Goal: Task Accomplishment & Management: Use online tool/utility

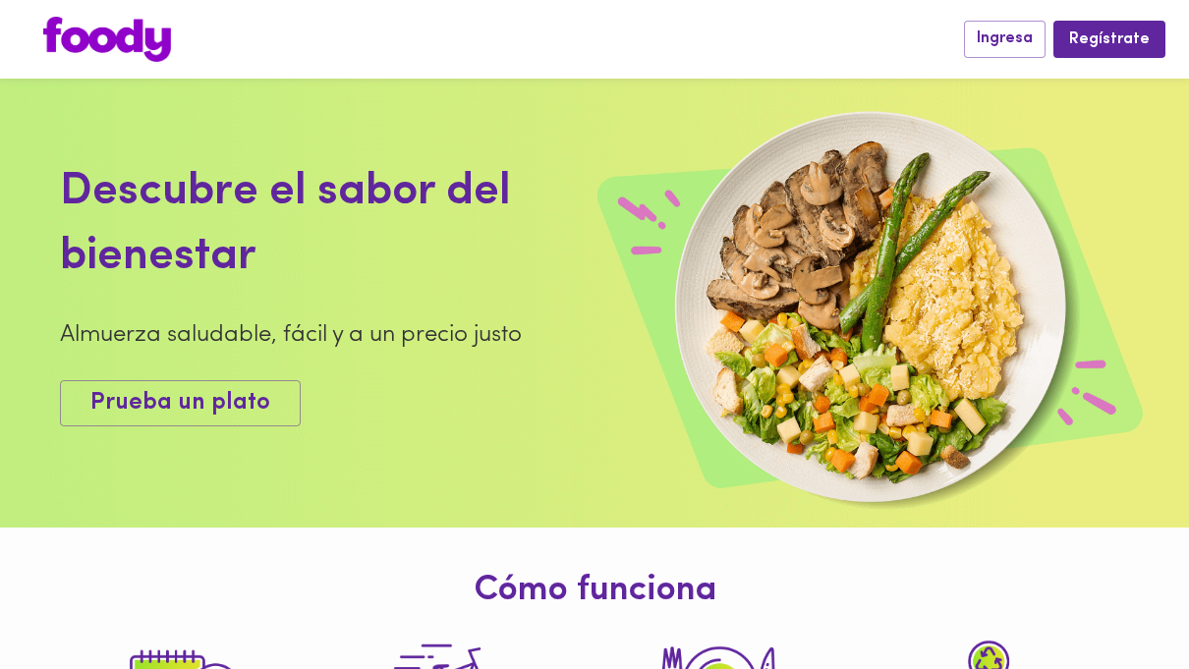
click at [1013, 35] on span "Ingresa" at bounding box center [1005, 38] width 56 height 19
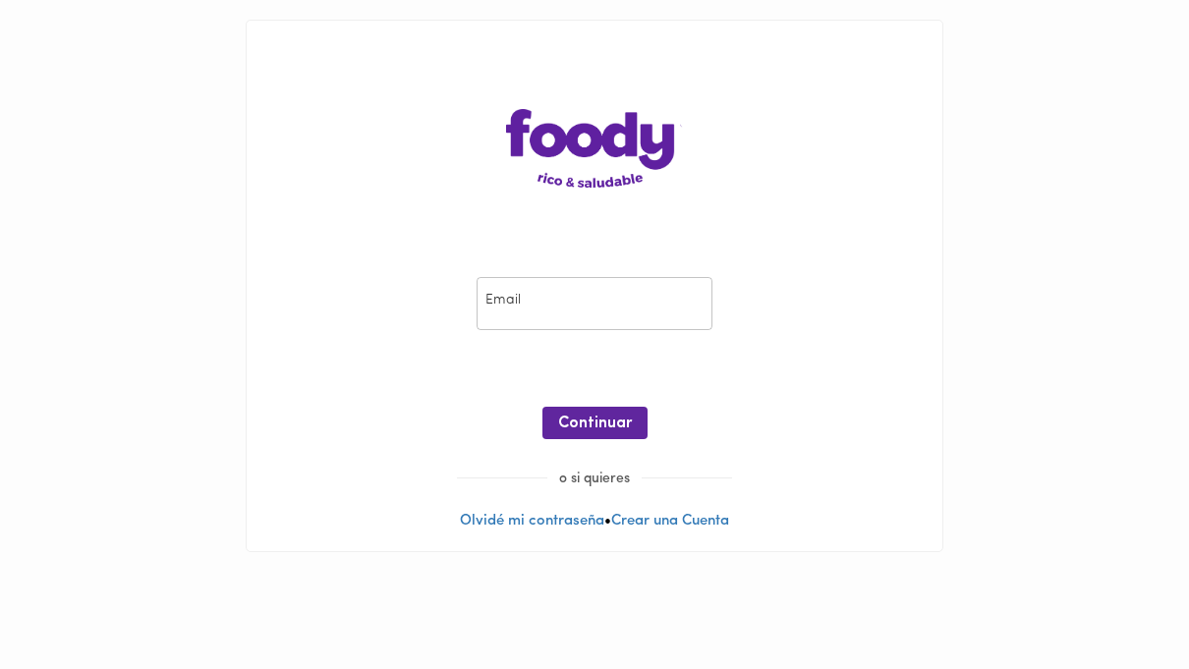
click at [637, 300] on input "email" at bounding box center [595, 304] width 236 height 54
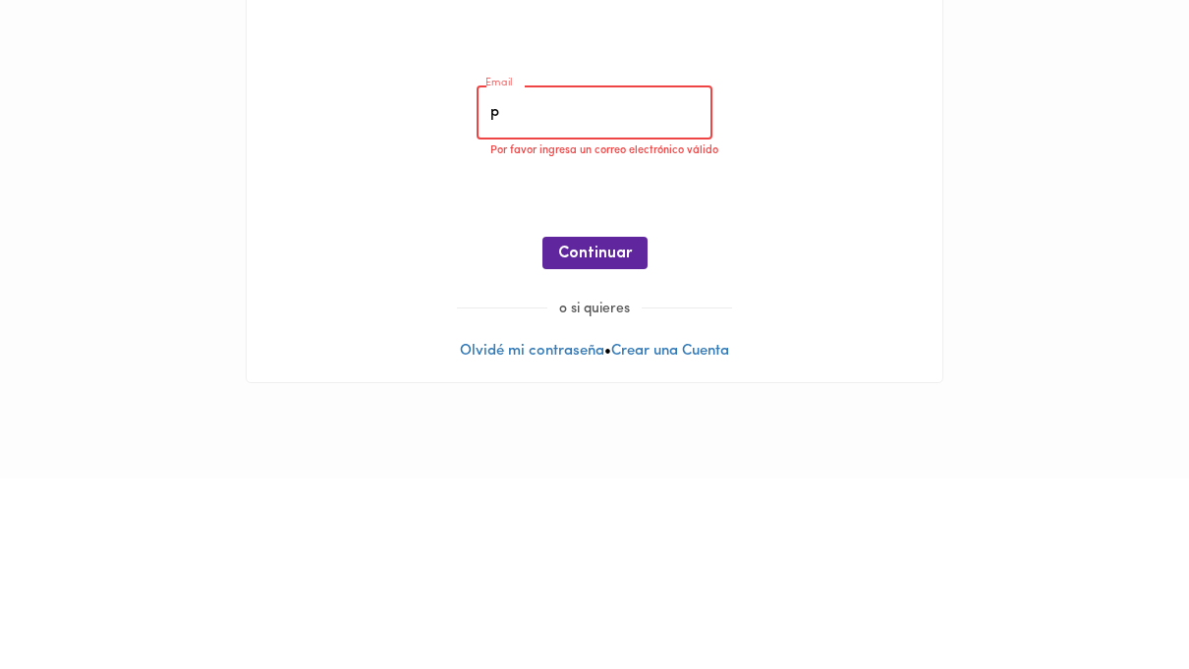
type input "[EMAIL_ADDRESS][DOMAIN_NAME]"
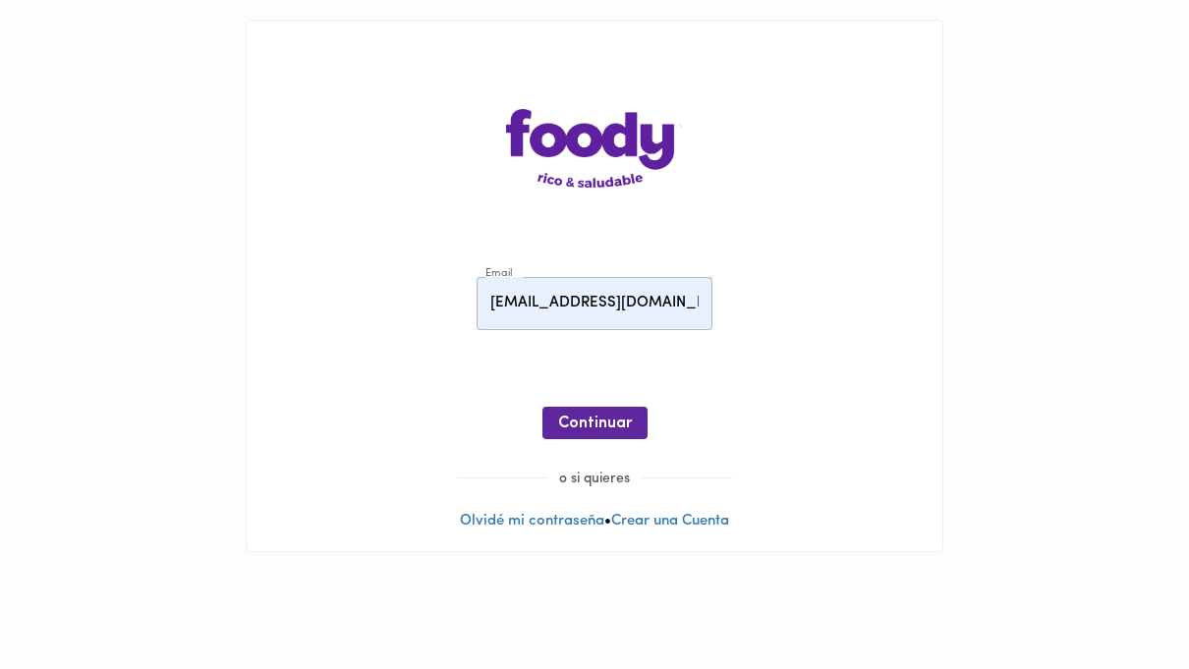
click at [613, 421] on span "Continuar" at bounding box center [595, 424] width 74 height 19
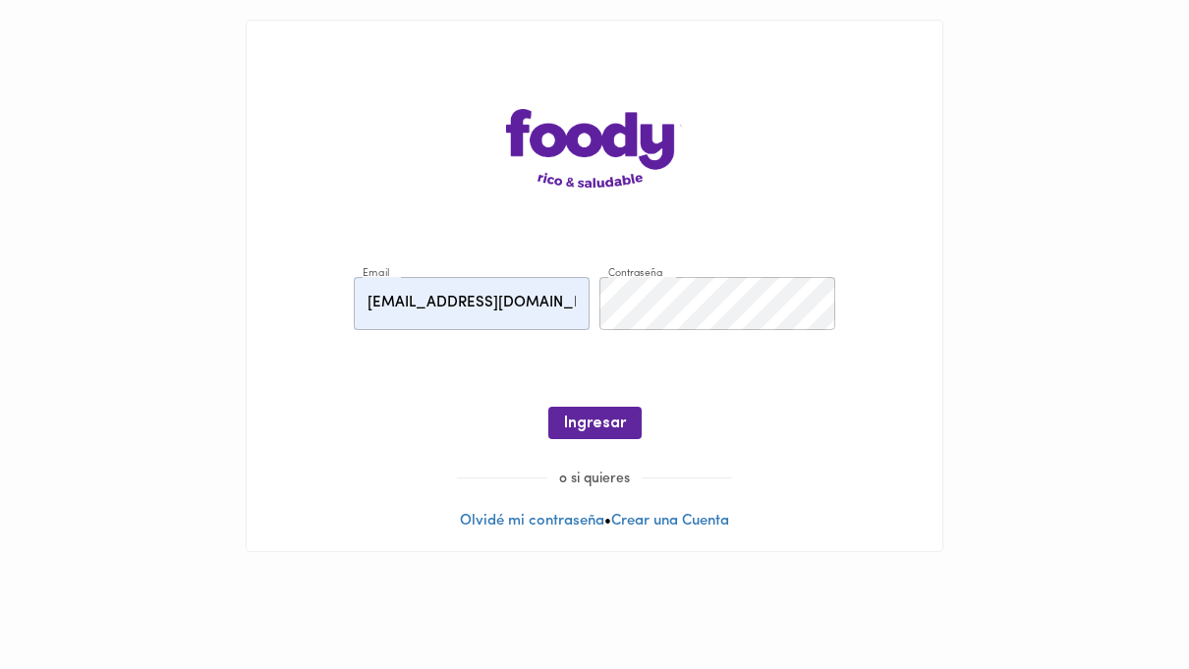
click at [608, 423] on span "Ingresar" at bounding box center [595, 424] width 62 height 19
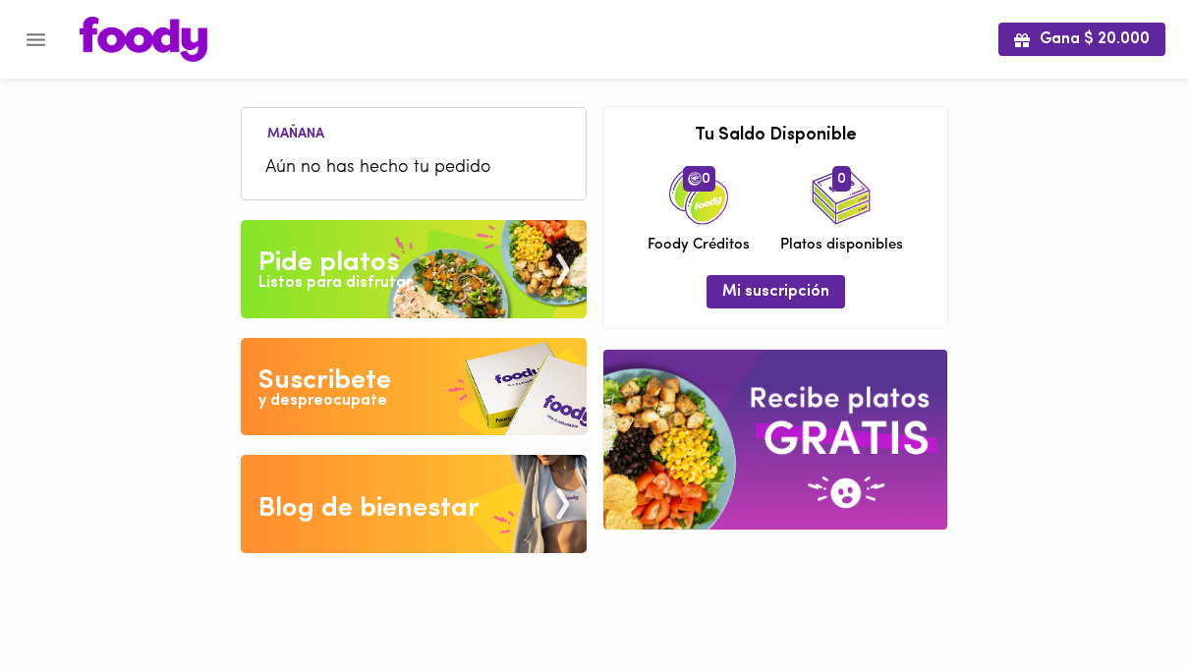
click at [36, 34] on icon "Menu" at bounding box center [36, 39] width 19 height 13
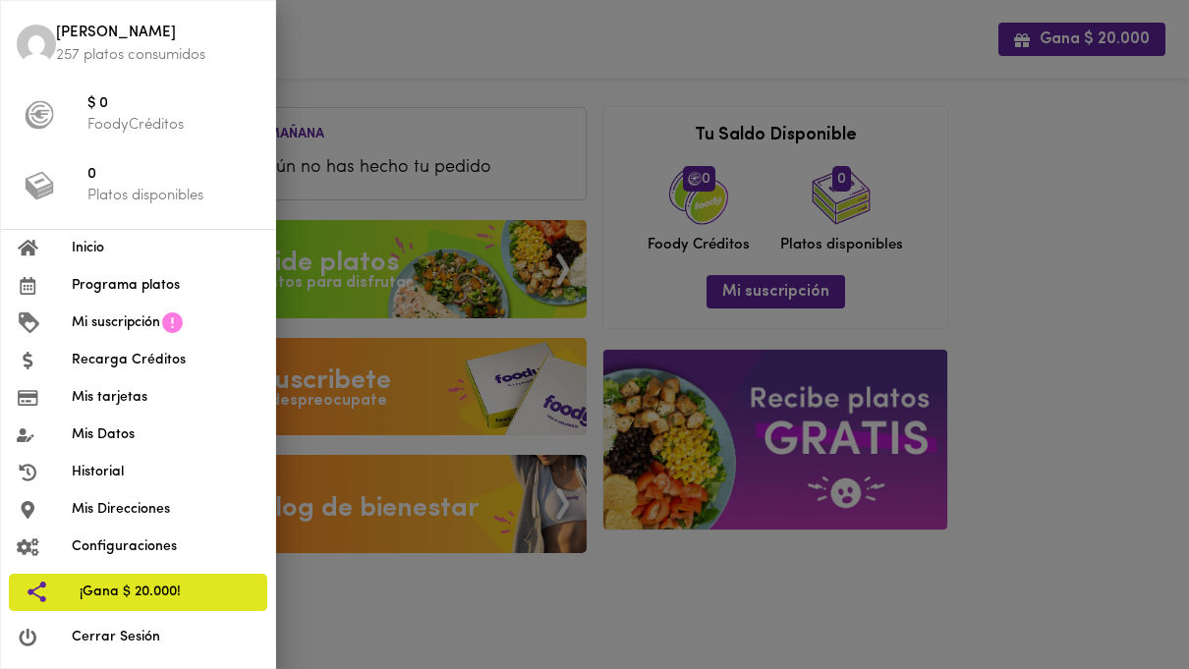
click at [131, 279] on span "Programa platos" at bounding box center [166, 285] width 188 height 21
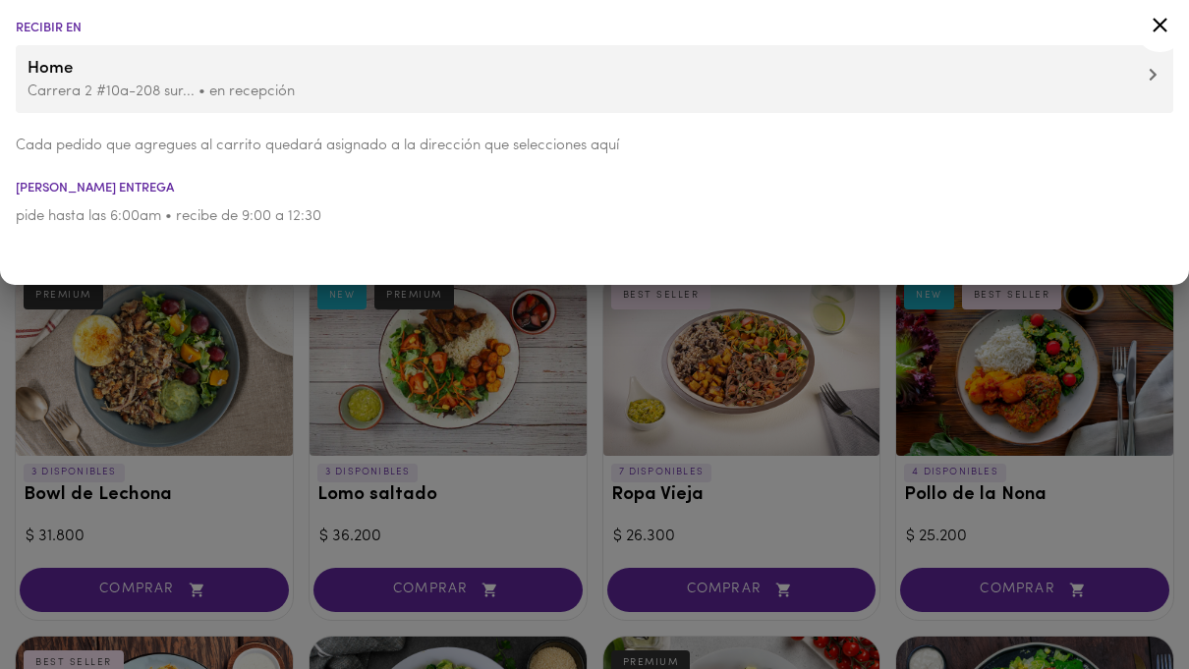
click at [135, 408] on div at bounding box center [594, 334] width 1189 height 669
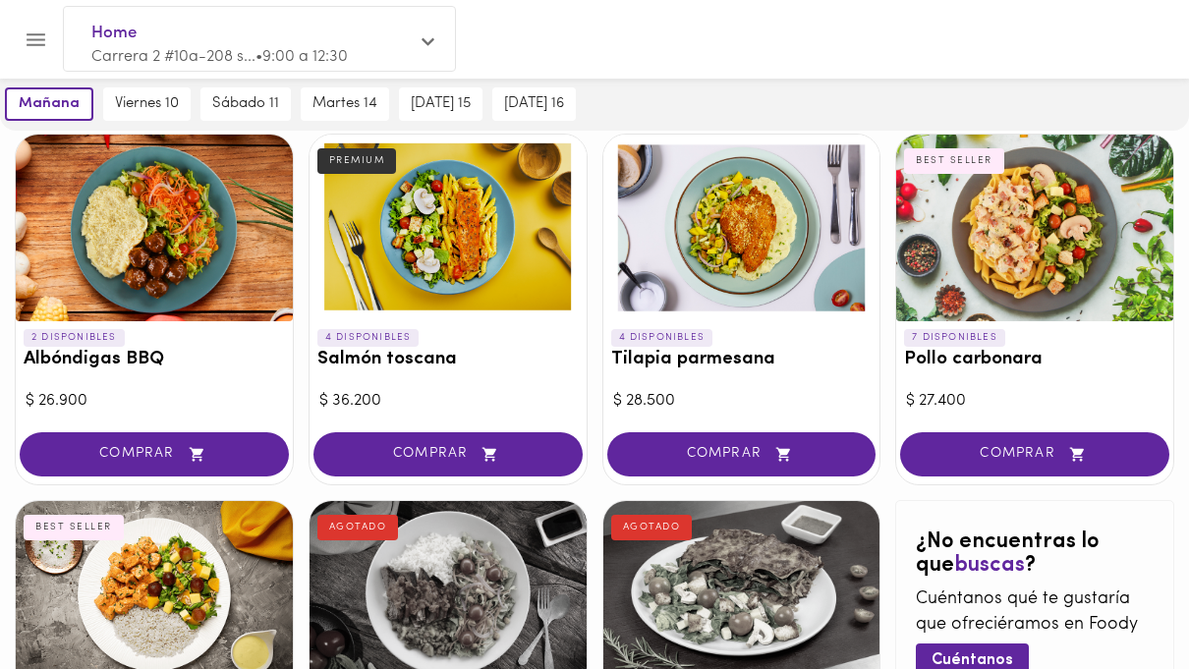
scroll to position [829, 0]
